Goal: Information Seeking & Learning: Learn about a topic

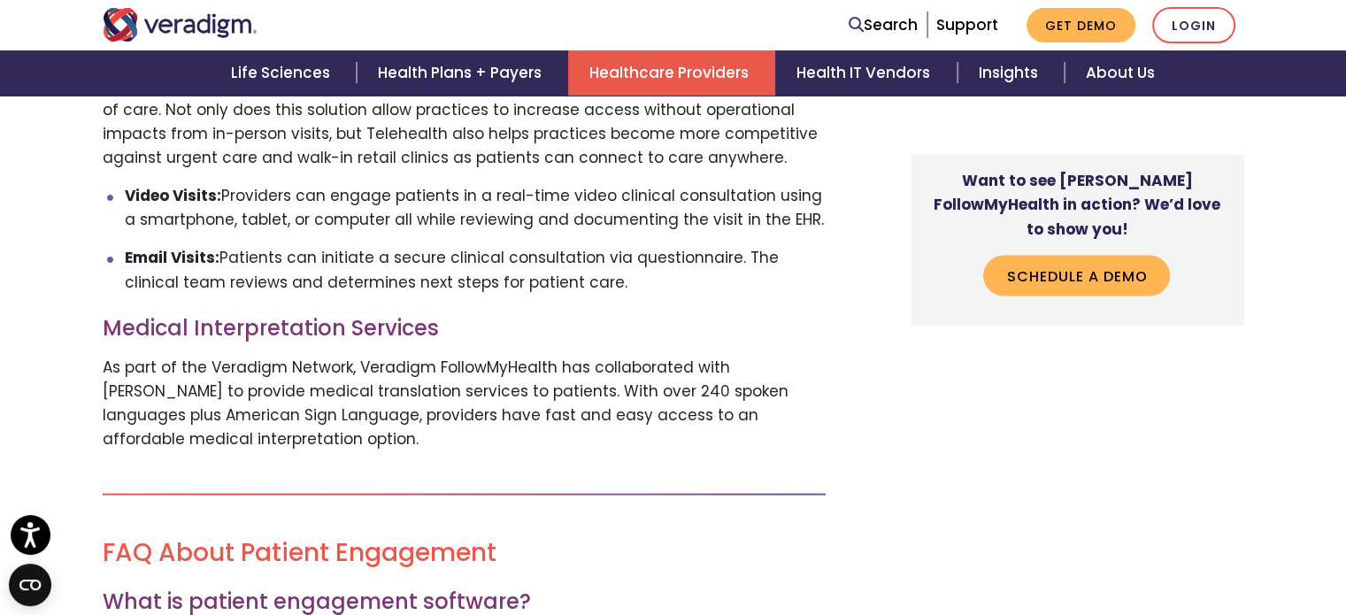
scroll to position [3731, 0]
